Goal: Navigation & Orientation: Find specific page/section

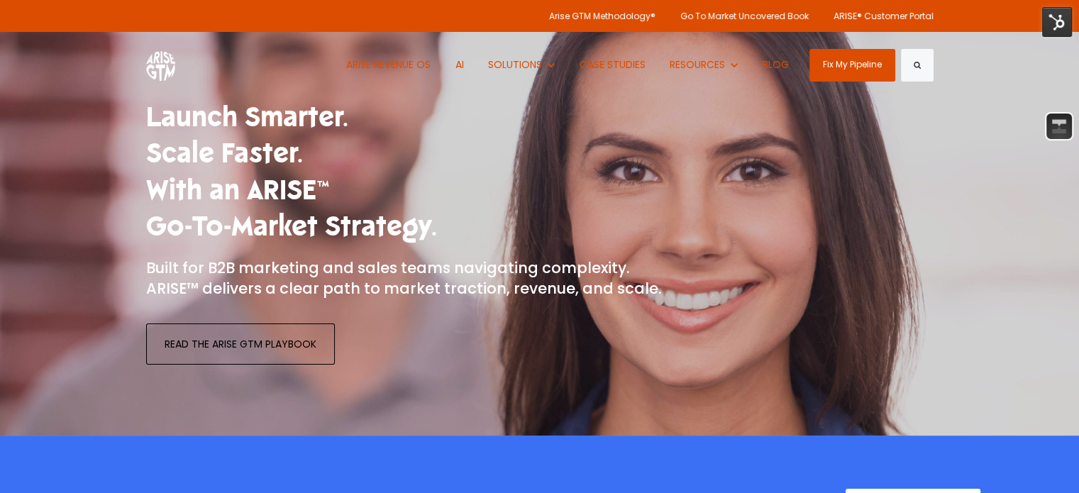
click at [1056, 23] on img at bounding box center [1057, 22] width 30 height 30
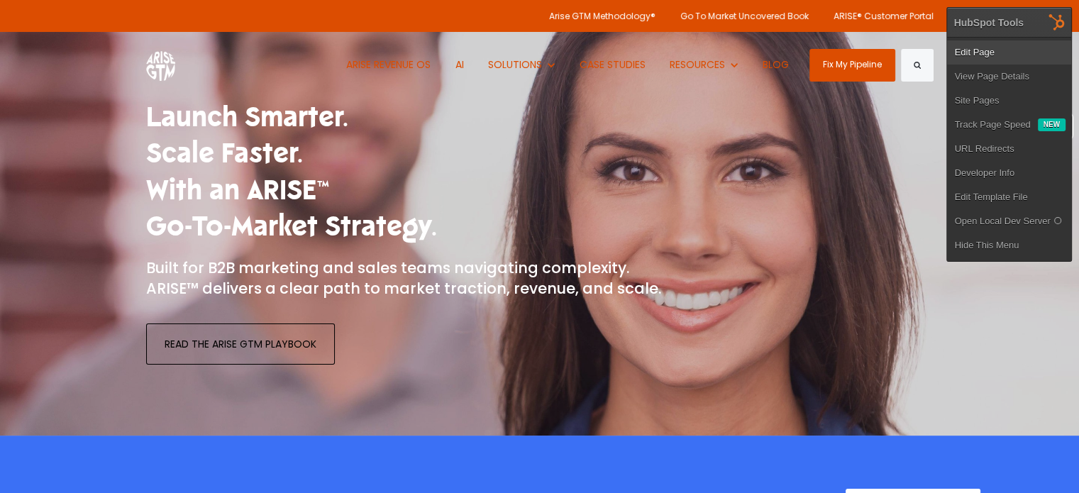
click at [1001, 52] on link "Edit Page" at bounding box center [1009, 52] width 124 height 24
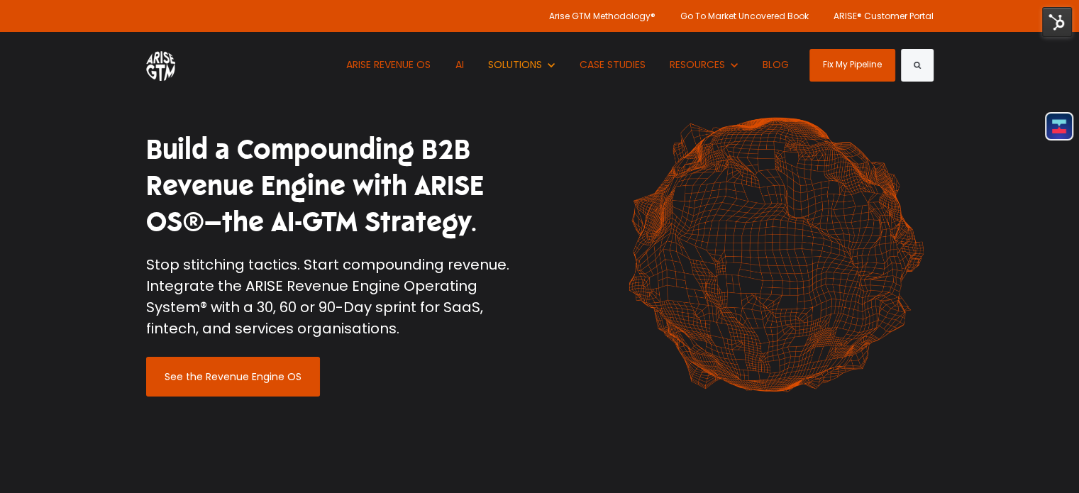
click at [396, 137] on button "Show submenu for REVENUE ENGINE OS REVENUE ENGINE OS" at bounding box center [366, 126] width 438 height 26
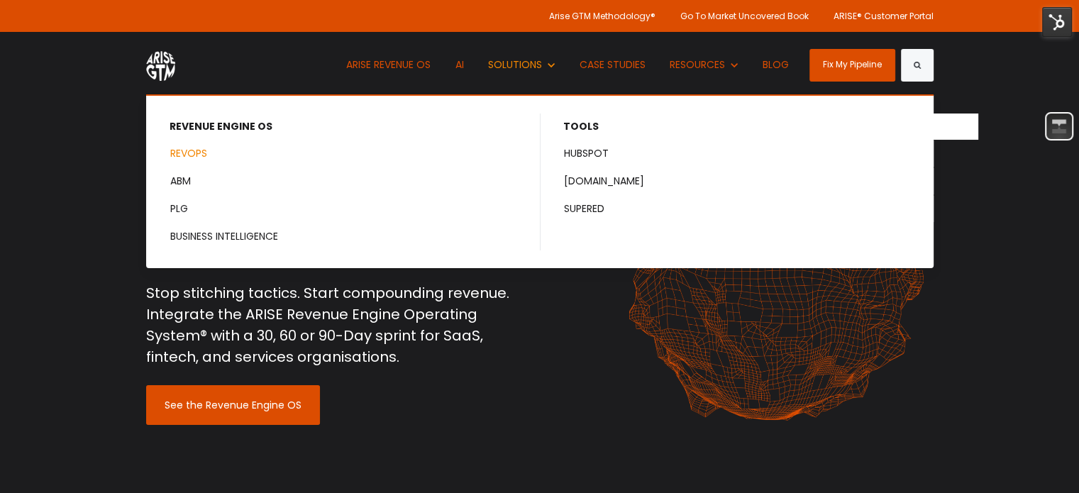
click at [199, 155] on link "REVOPS" at bounding box center [344, 153] width 392 height 26
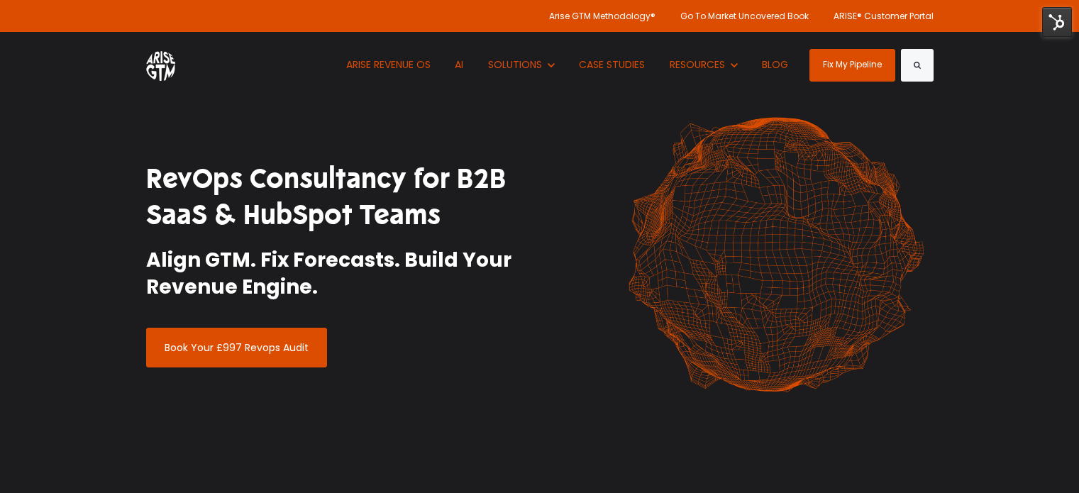
click at [1049, 18] on img at bounding box center [1057, 22] width 30 height 30
click at [0, 0] on link "Edit Page" at bounding box center [0, 0] width 0 height 0
